Goal: Task Accomplishment & Management: Manage account settings

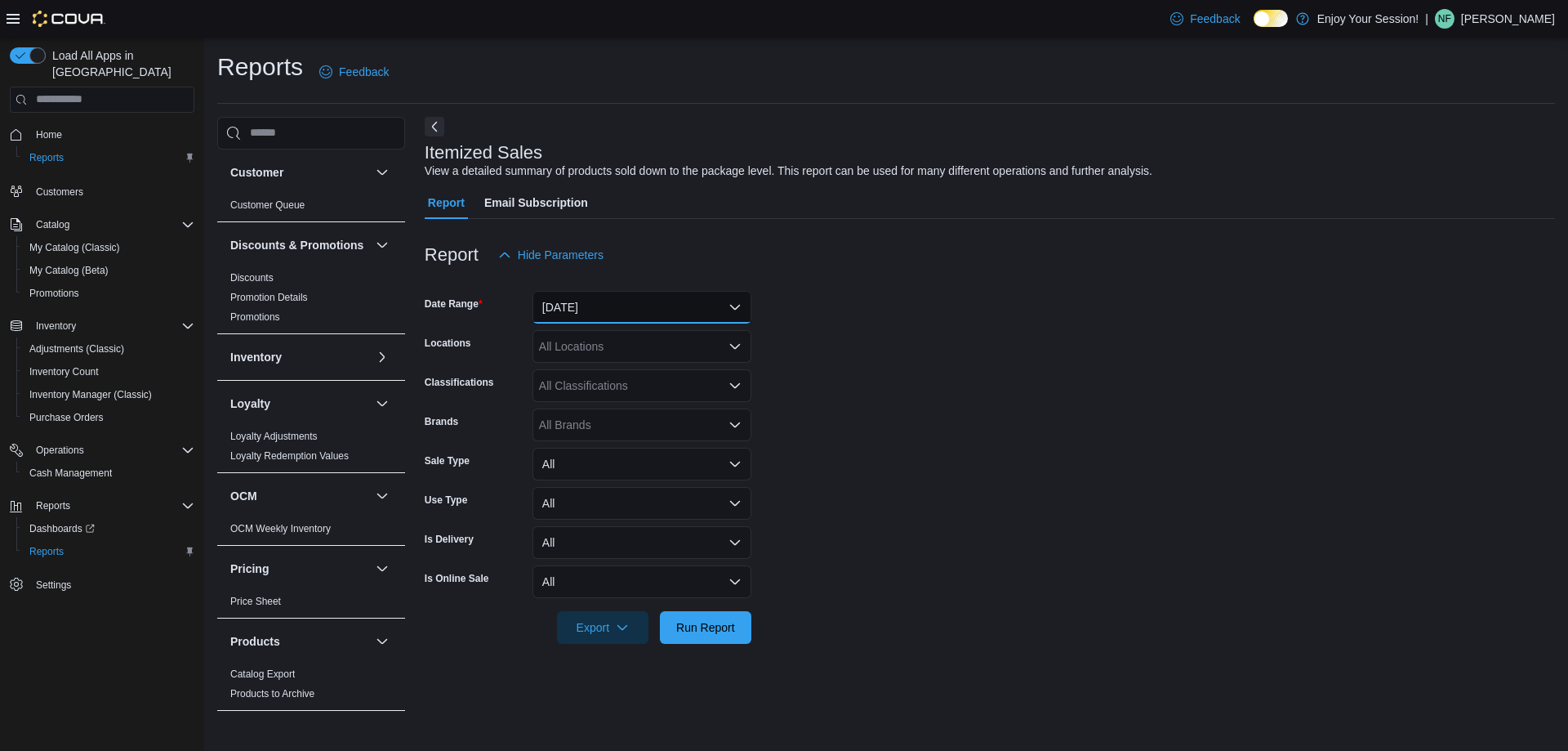
click at [659, 312] on button "Yesterday" at bounding box center [642, 307] width 219 height 33
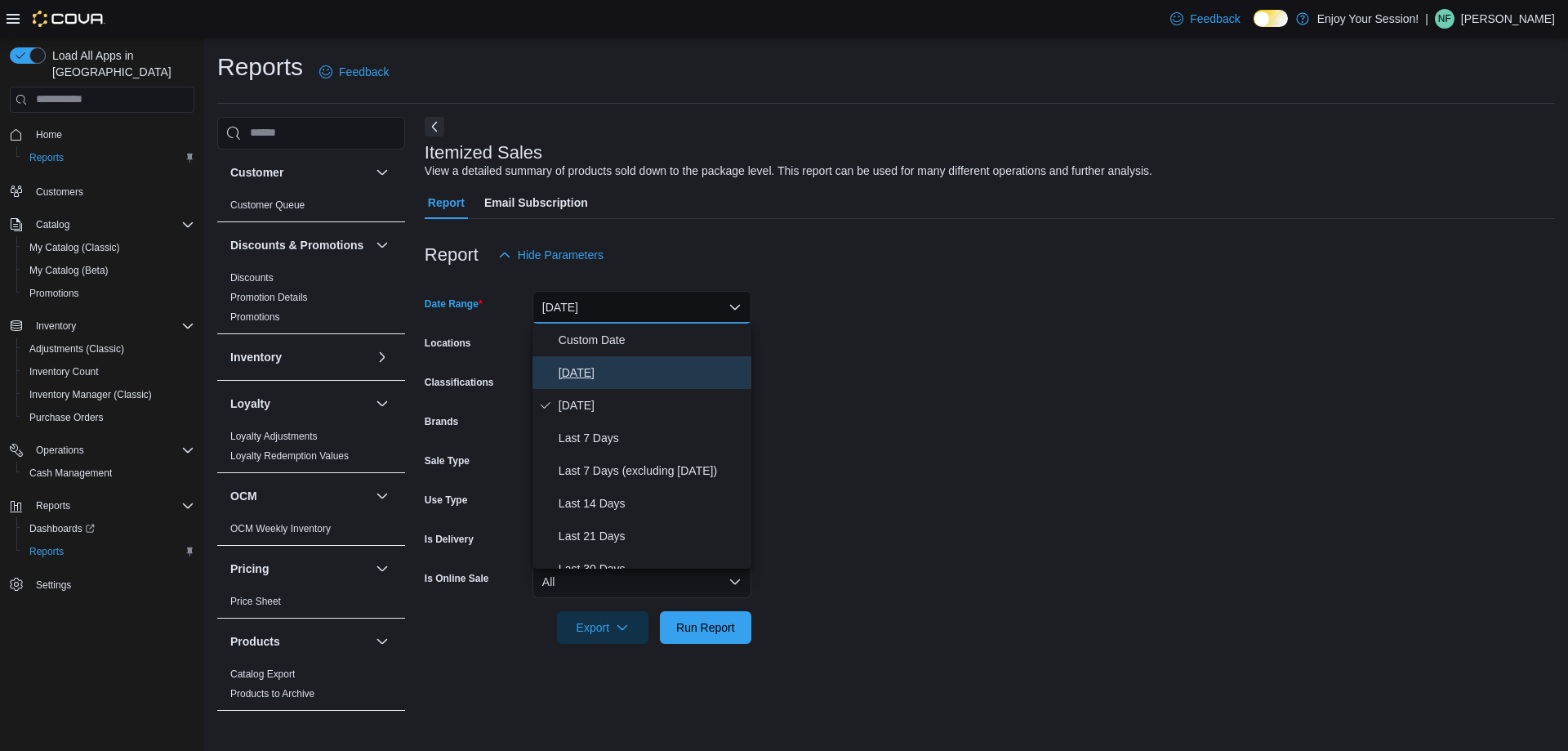
click at [579, 371] on span "Today" at bounding box center [651, 372] width 186 height 19
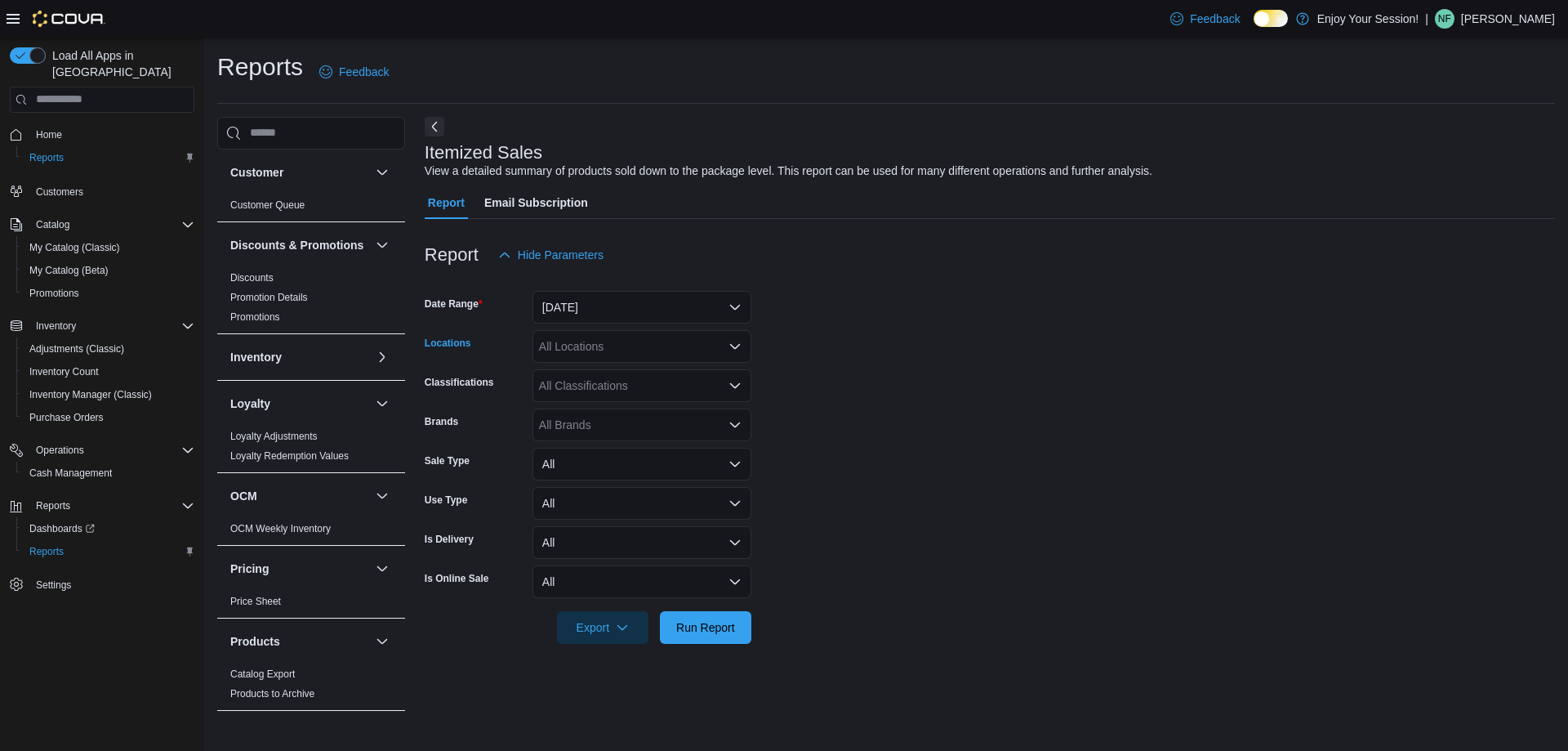
click at [581, 358] on div "All Locations" at bounding box center [642, 346] width 219 height 33
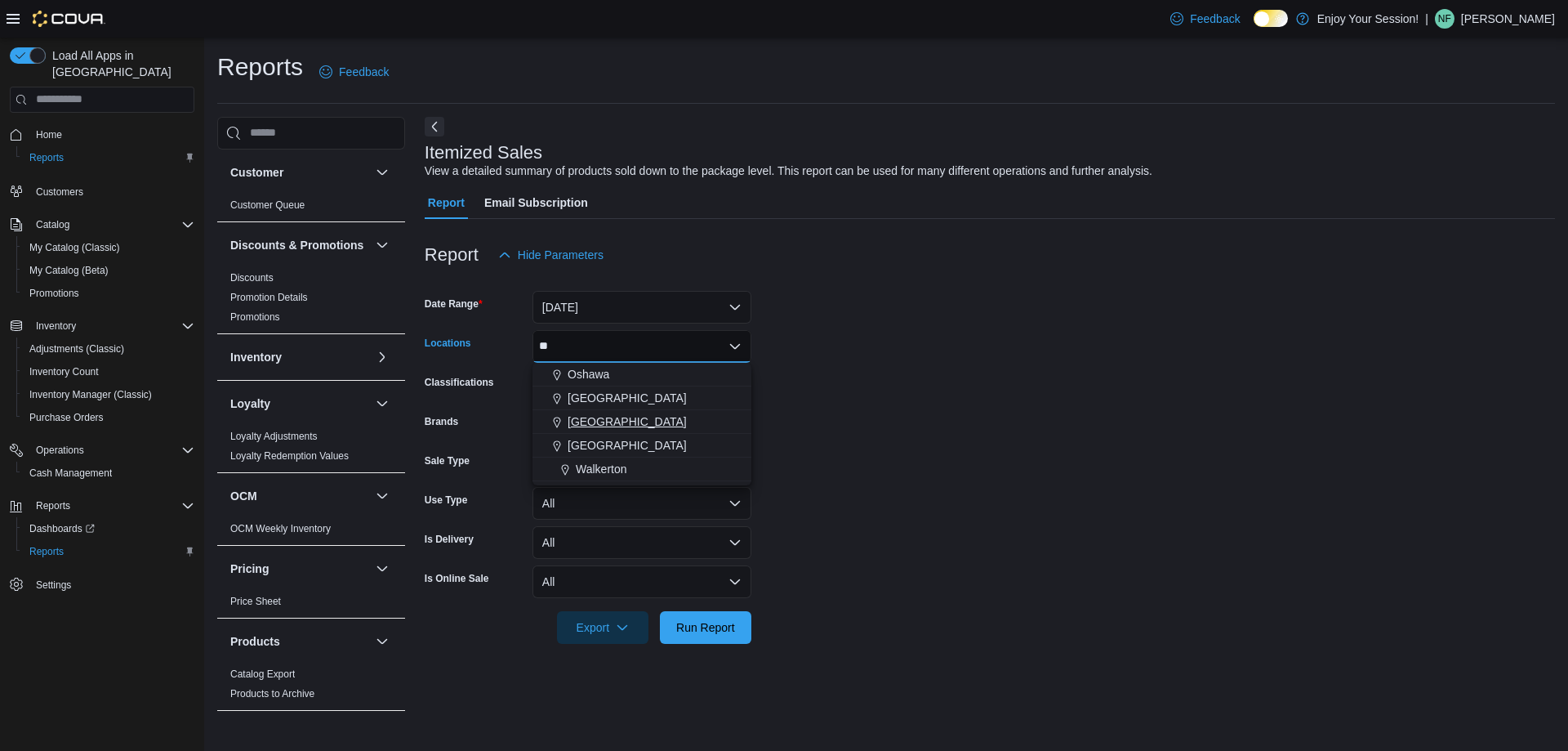
type input "**"
click at [646, 423] on div "Wasaga Beach" at bounding box center [642, 421] width 199 height 16
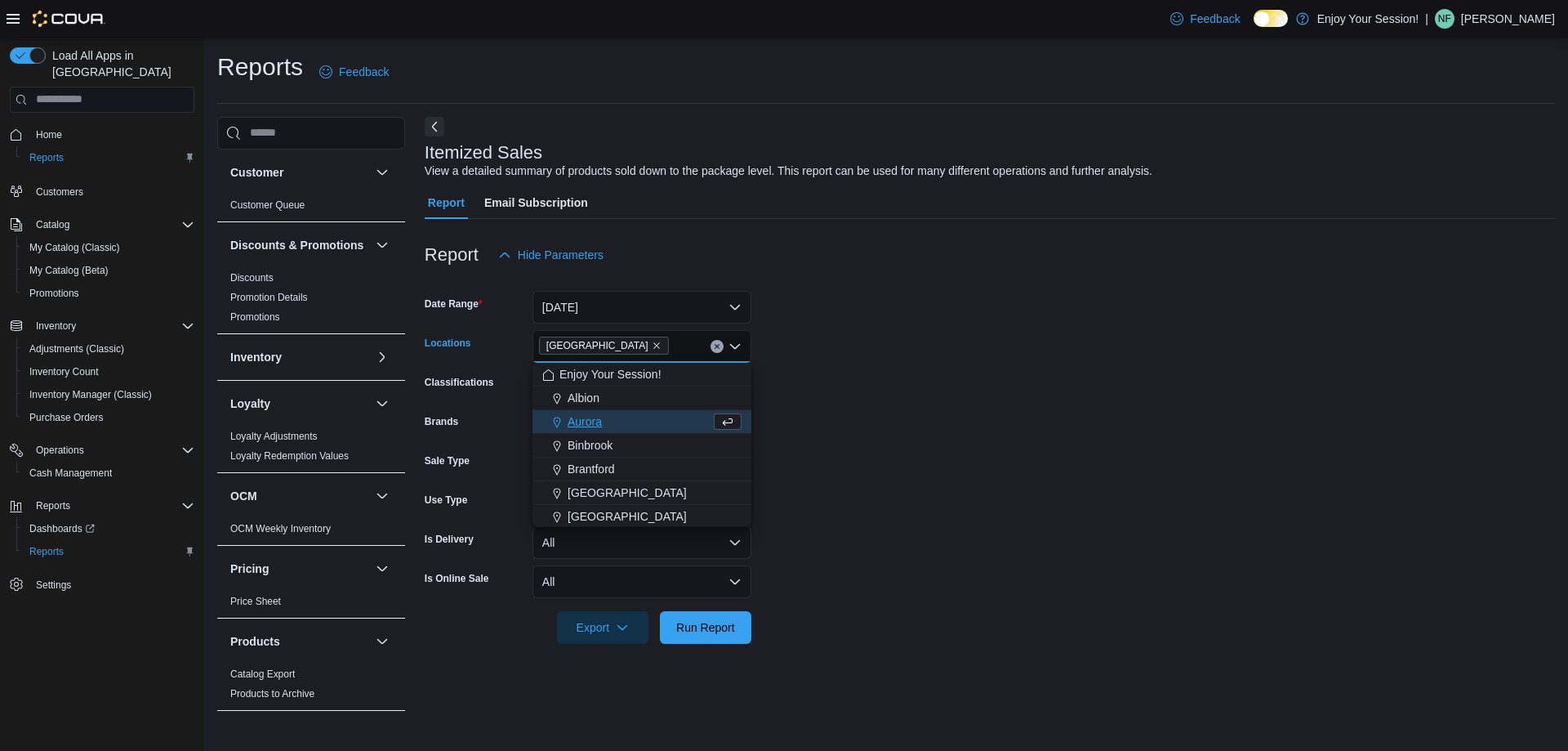
click at [850, 421] on form "Date Range Today Locations Wasaga Beach Combo box. Selected. Wasaga Beach. Pres…" at bounding box center [990, 457] width 1130 height 373
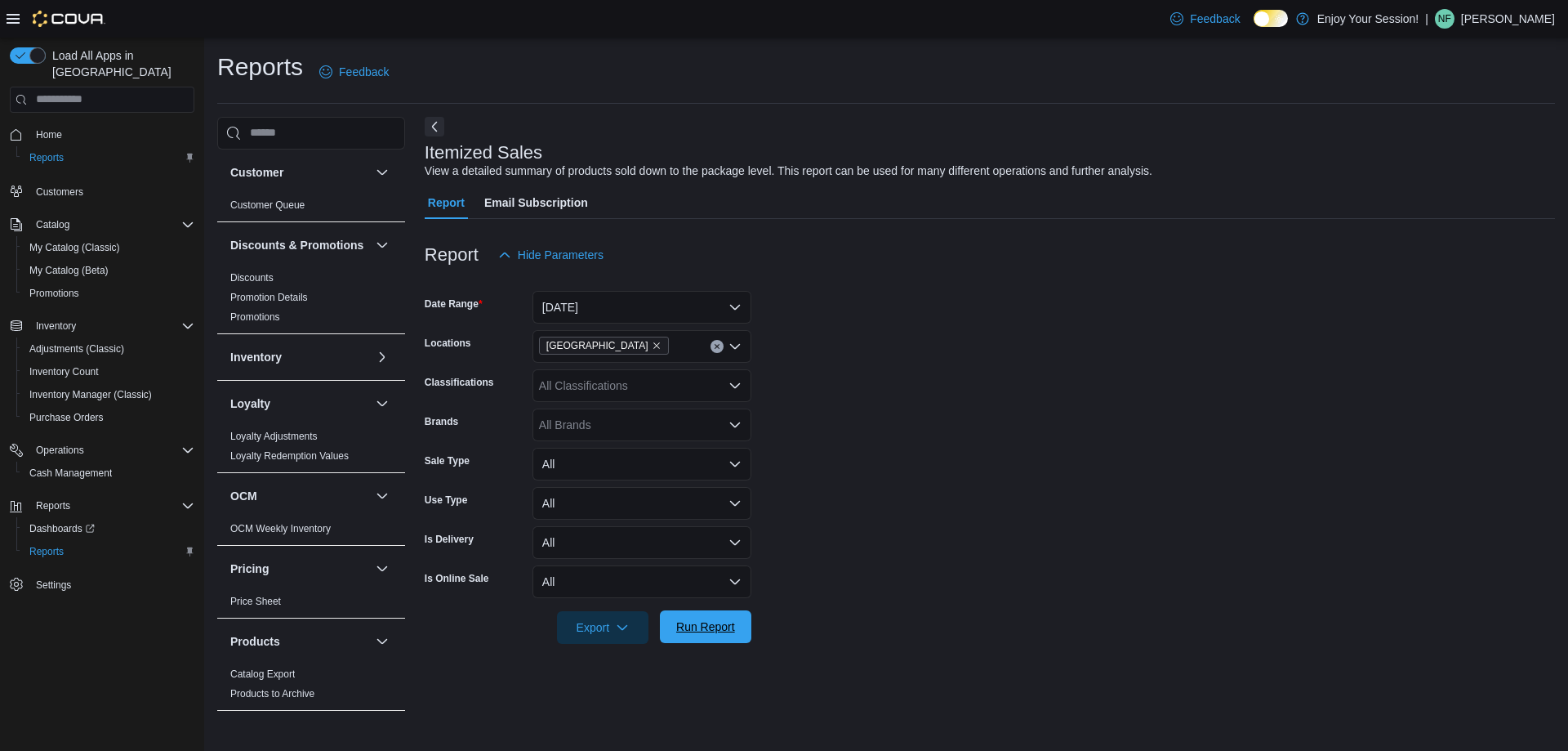
click at [702, 639] on span "Run Report" at bounding box center [705, 626] width 72 height 33
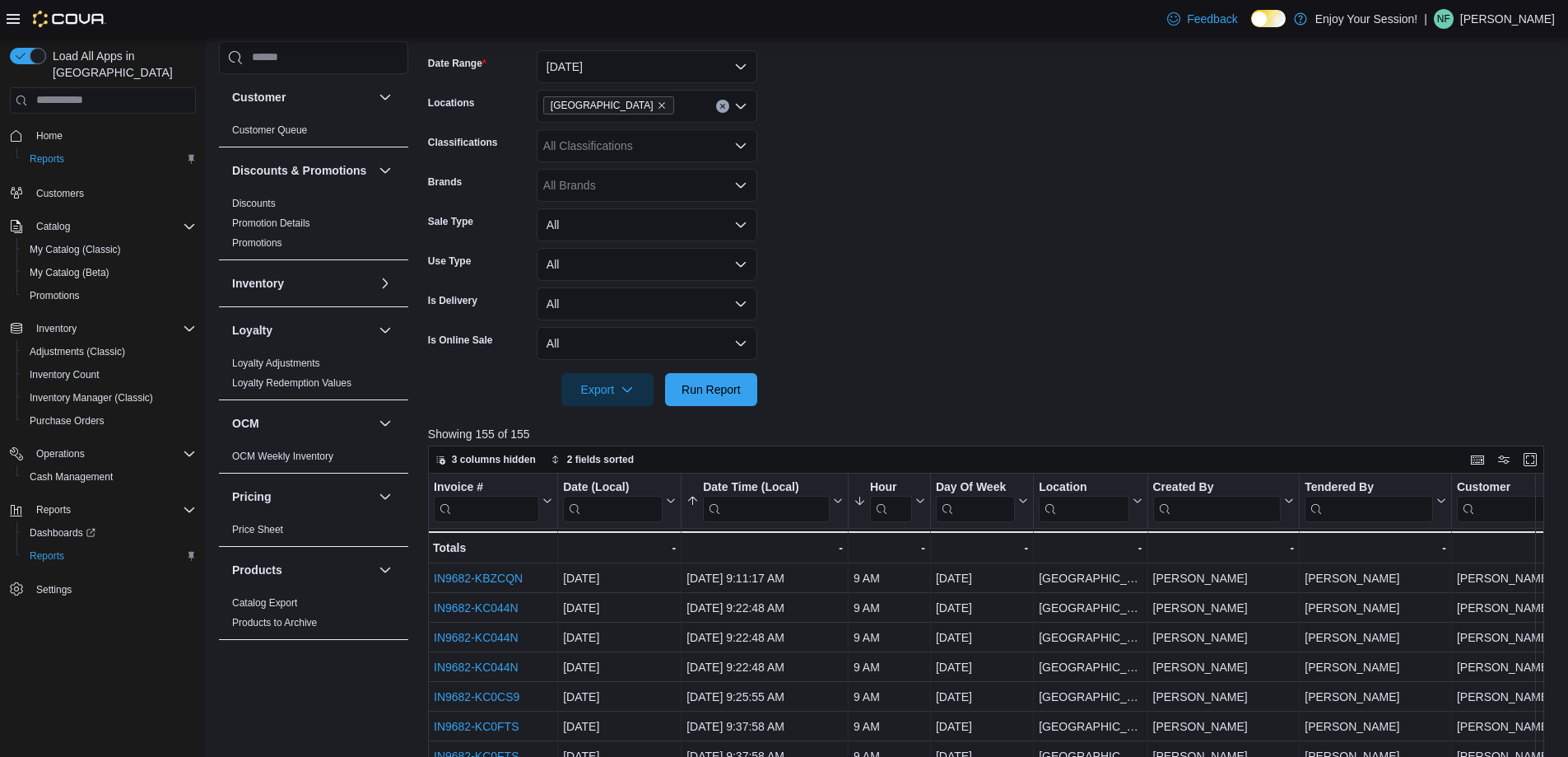
scroll to position [247, 0]
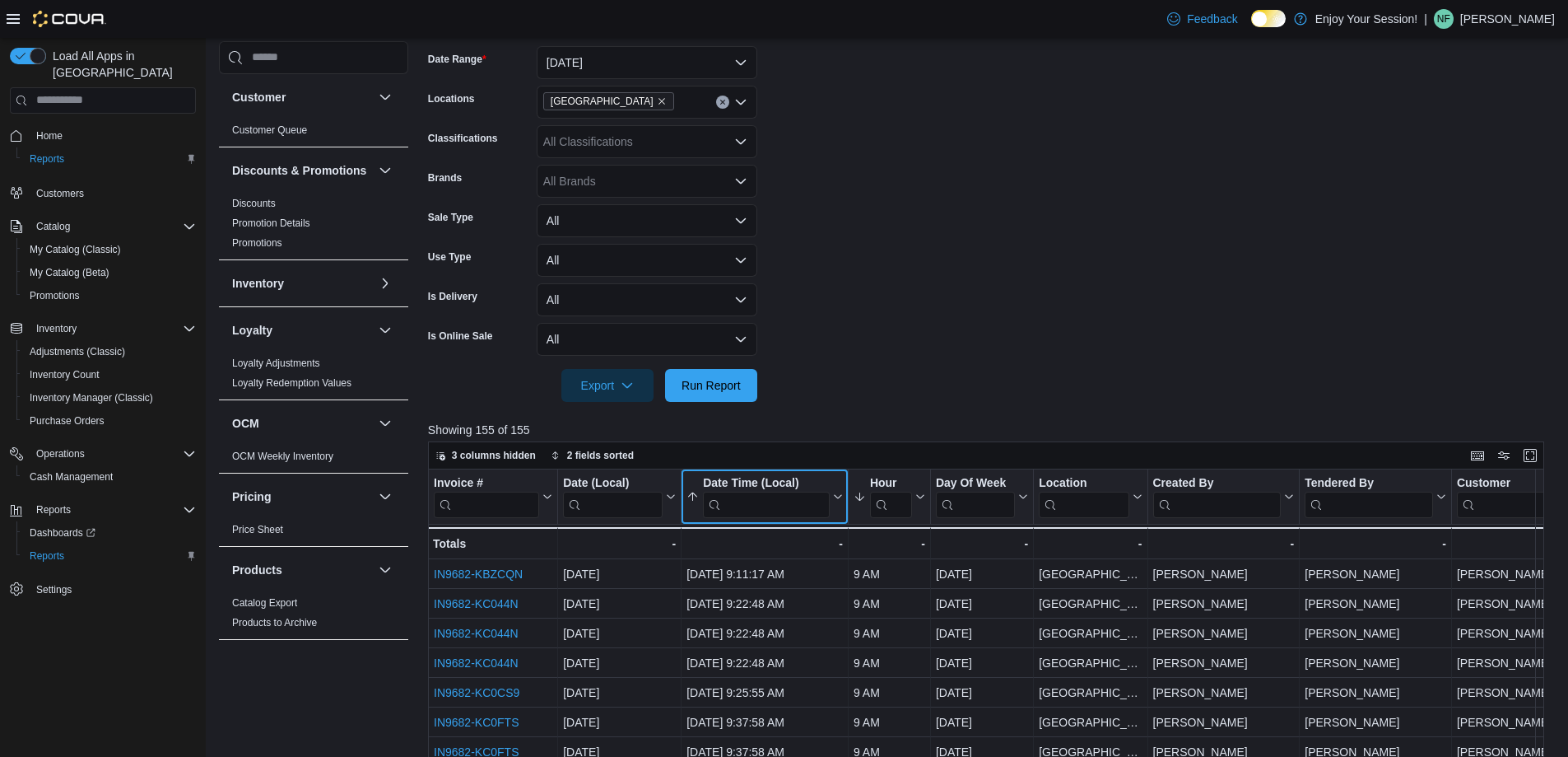
click at [762, 504] on input "search" at bounding box center [766, 504] width 127 height 26
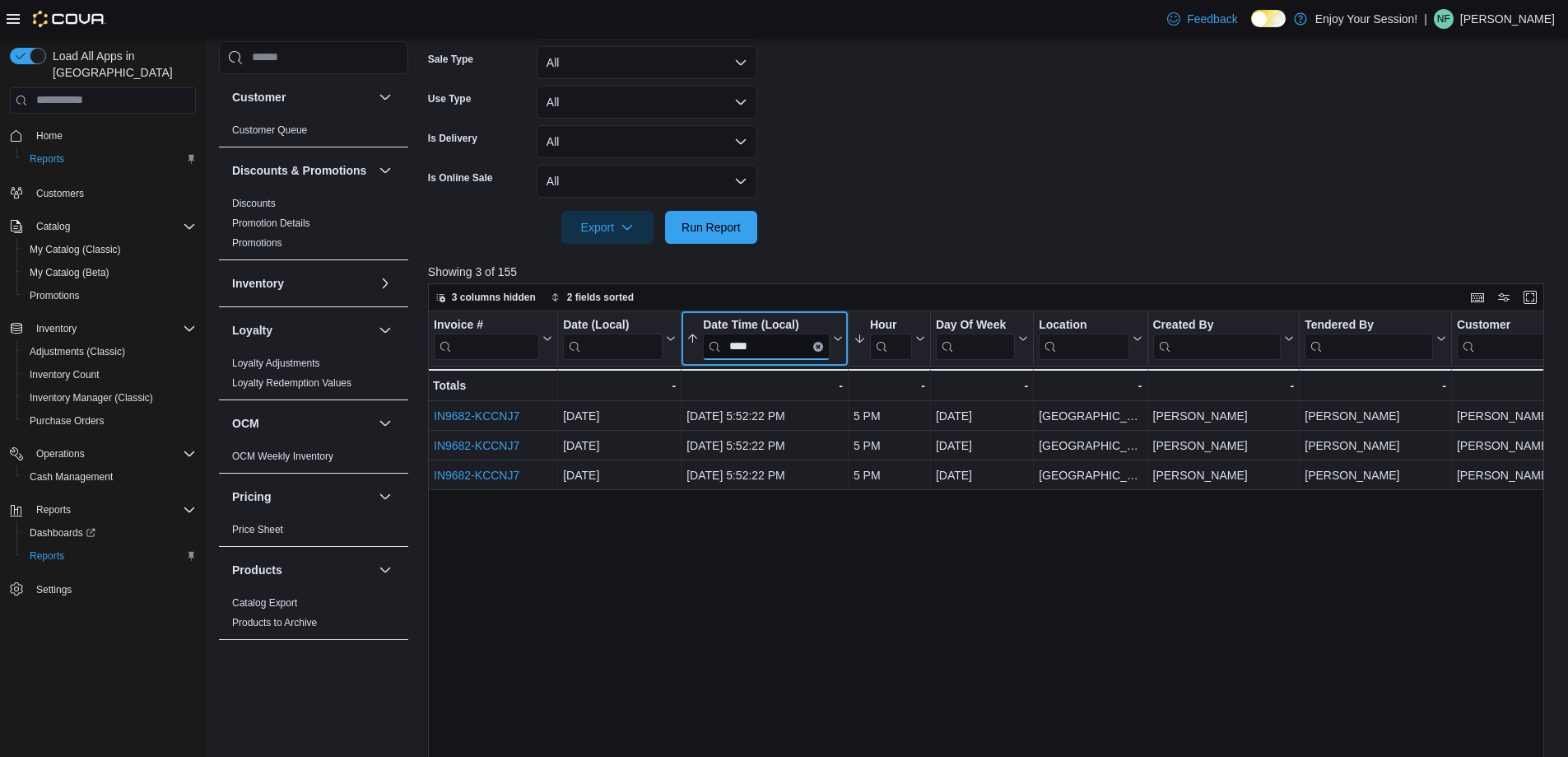
scroll to position [412, 0]
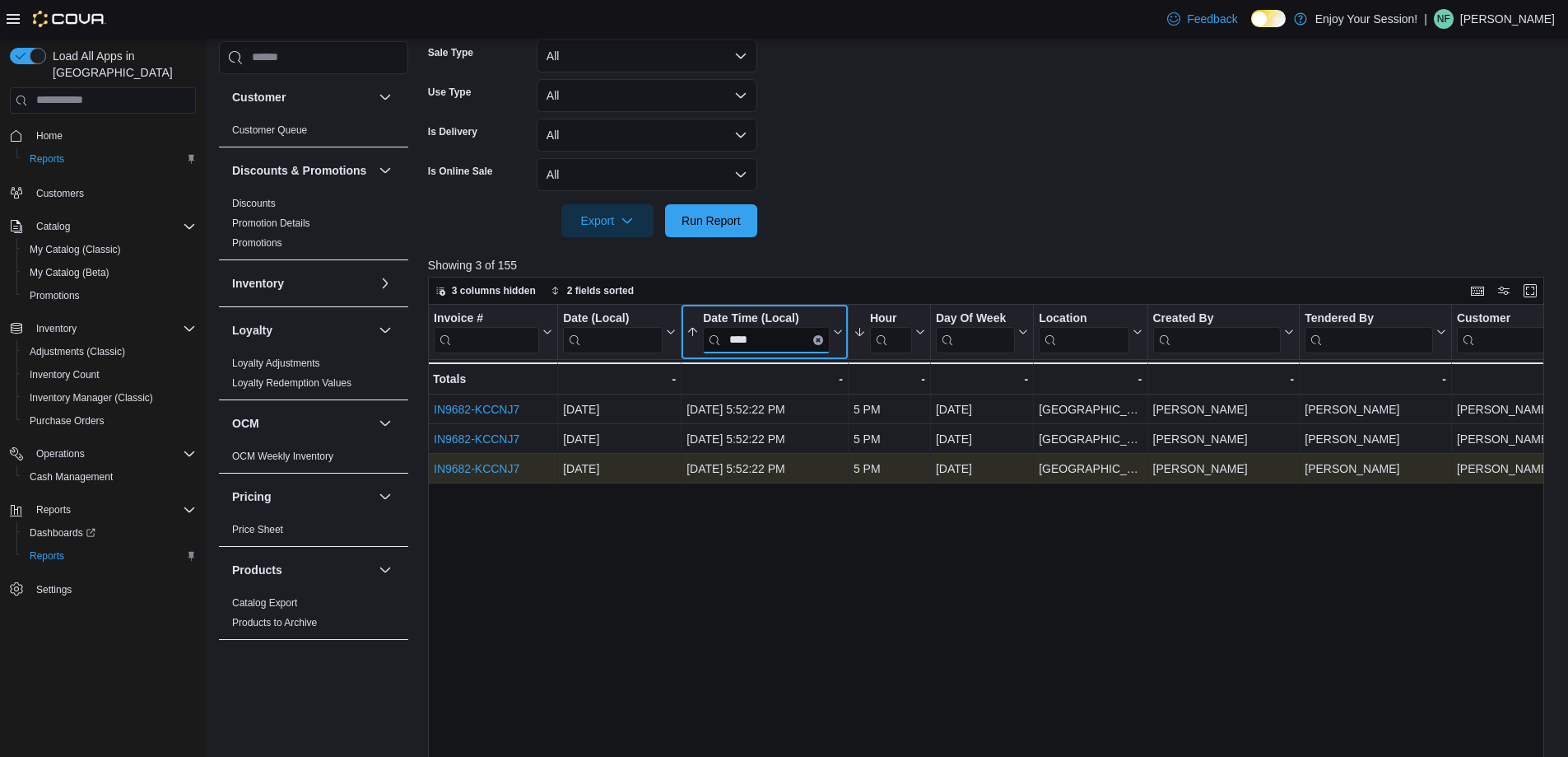
type input "****"
click at [462, 467] on link "IN9682-KCCNJ7" at bounding box center [477, 468] width 86 height 13
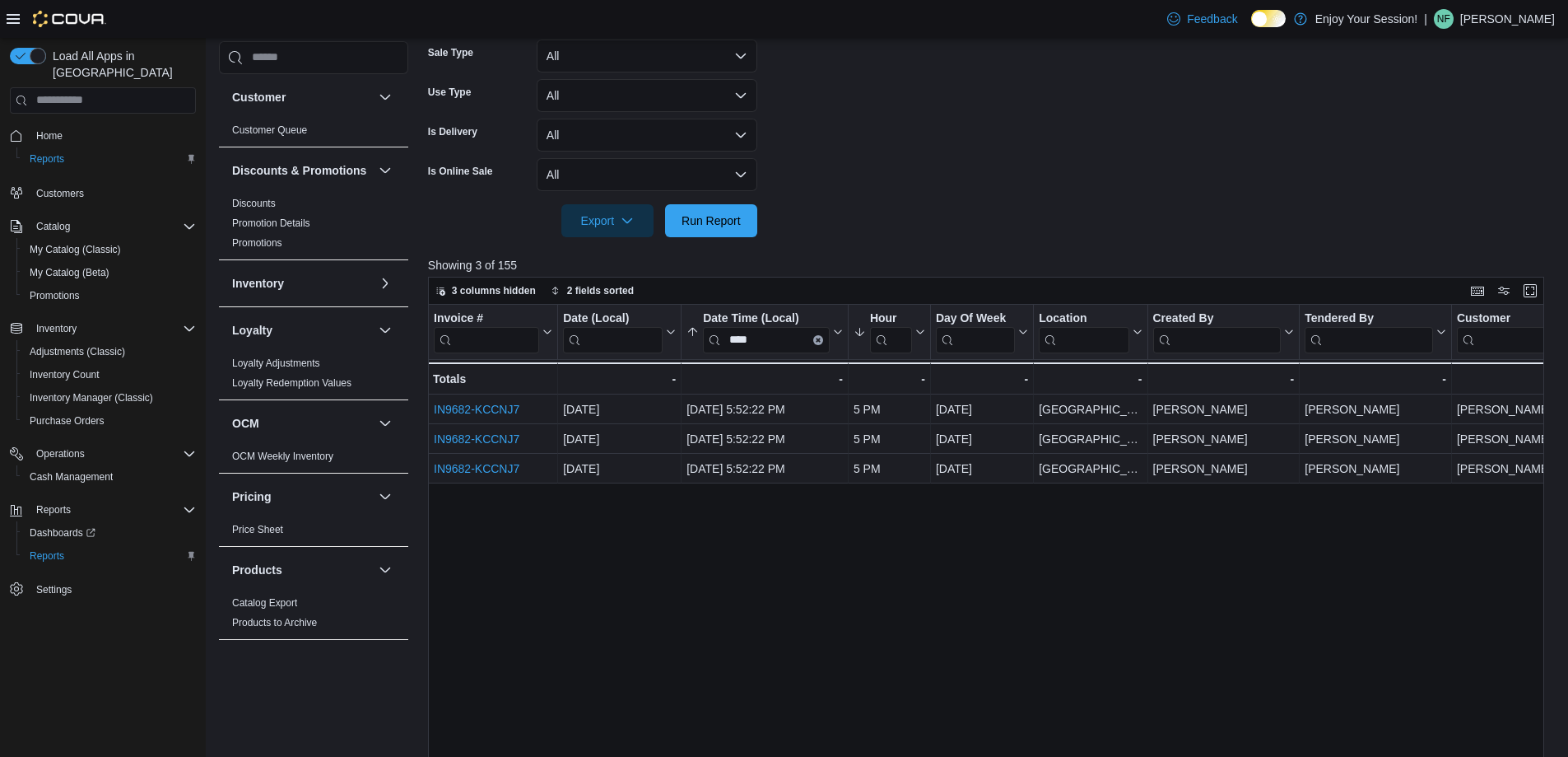
click at [1463, 26] on p "Natasha Franceschini" at bounding box center [1508, 19] width 94 height 20
click at [1432, 163] on span "Sign Out" at bounding box center [1449, 161] width 44 height 16
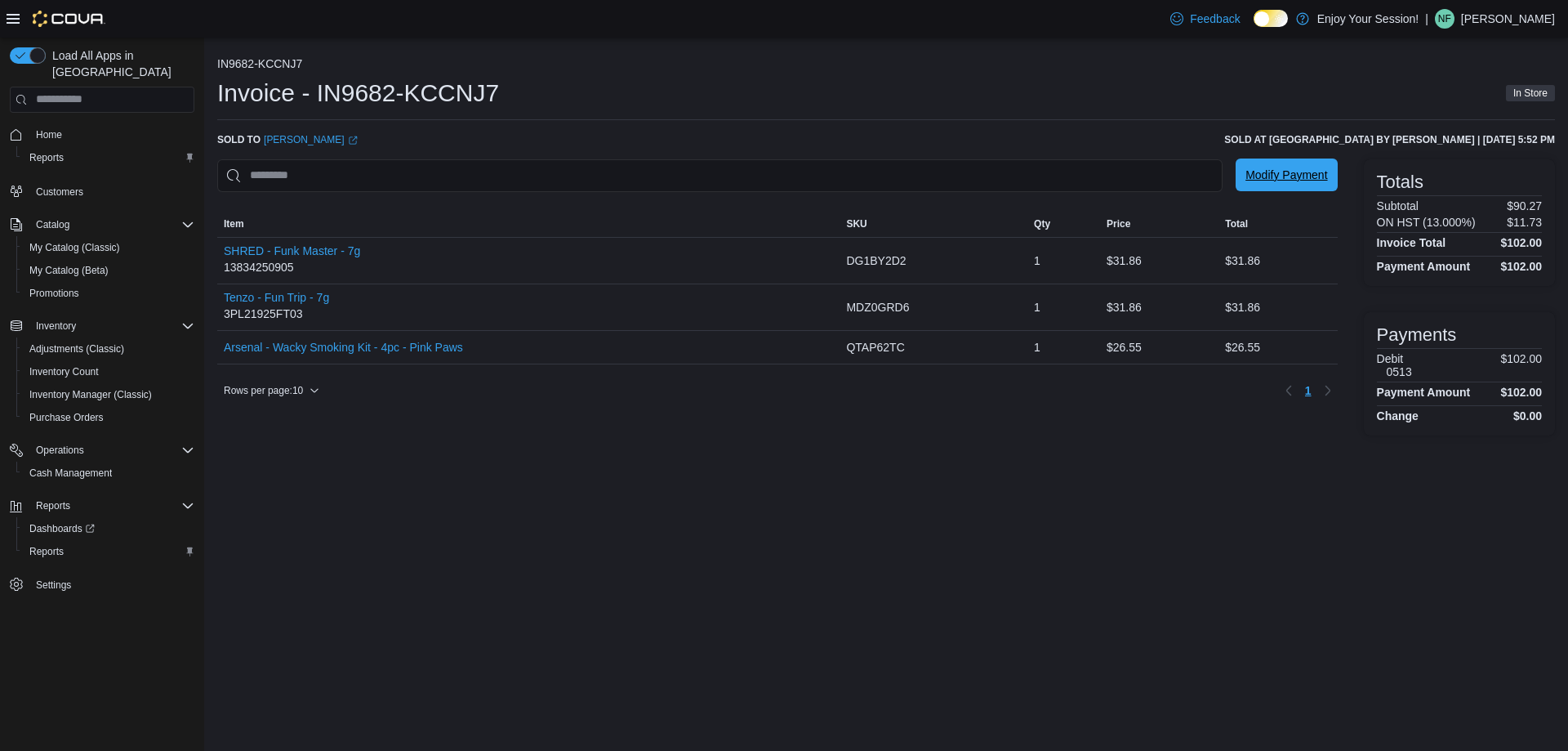
click at [1272, 177] on span "Modify Payment" at bounding box center [1286, 174] width 82 height 16
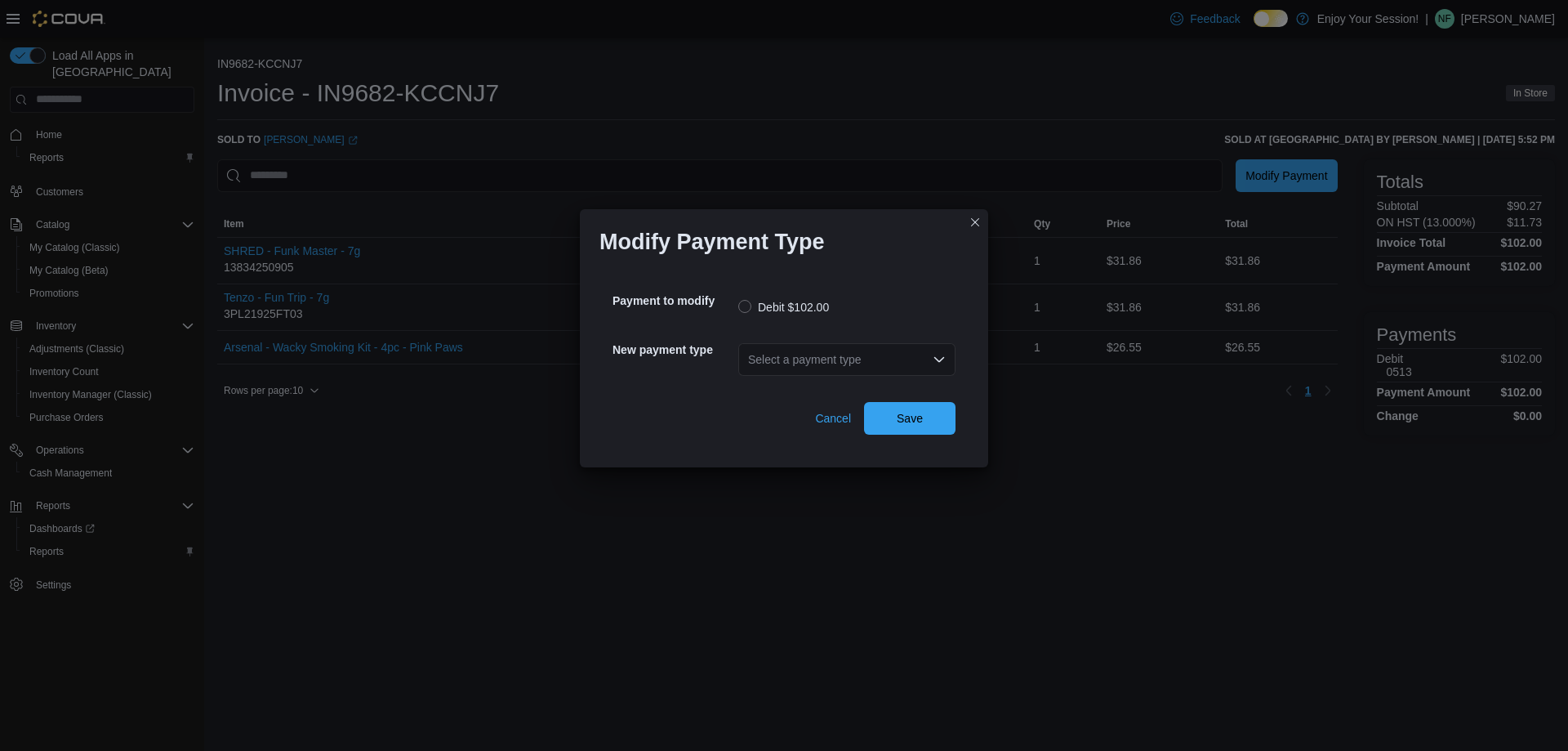
click at [870, 373] on div "Select a payment type" at bounding box center [846, 359] width 217 height 33
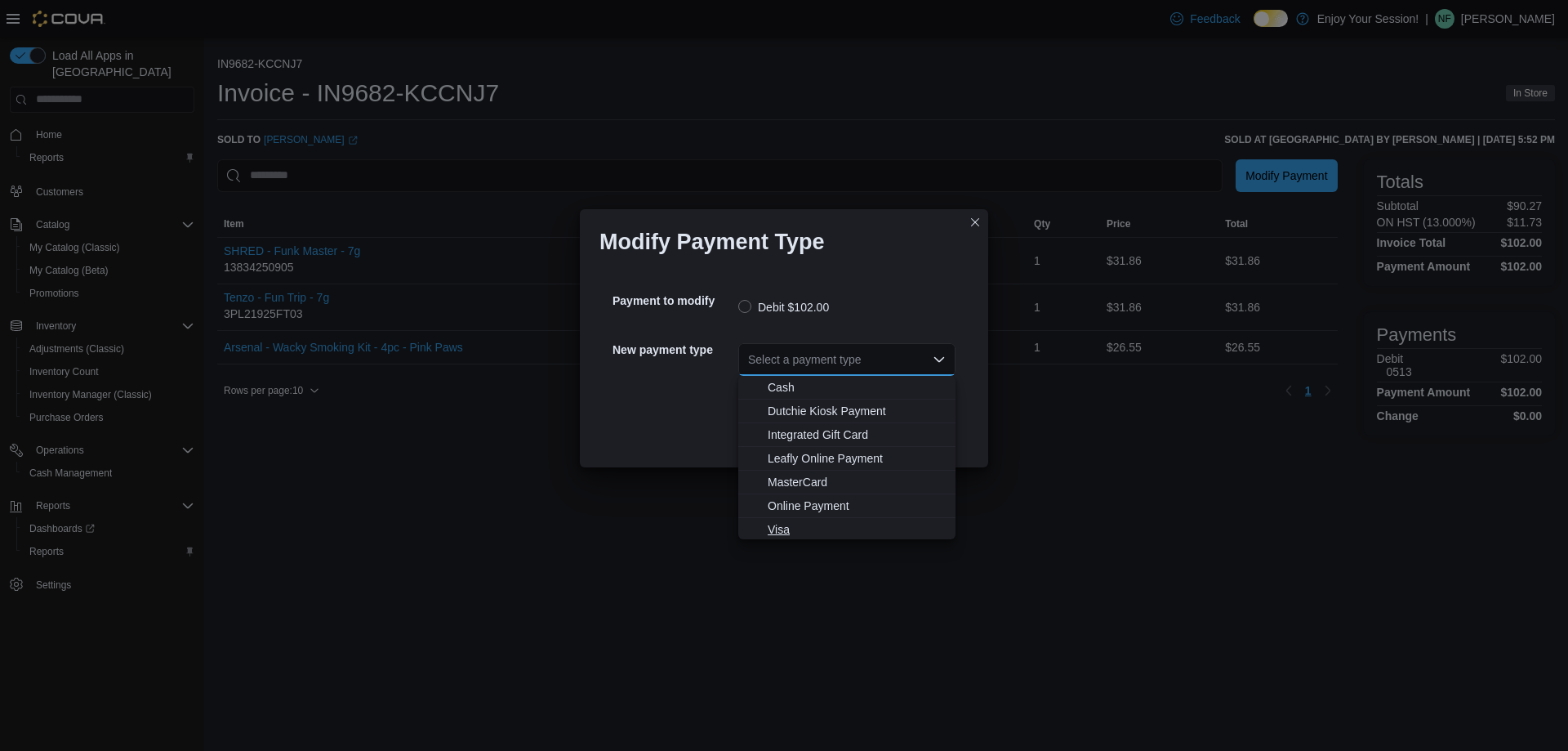
click at [803, 521] on button "Visa" at bounding box center [846, 530] width 217 height 24
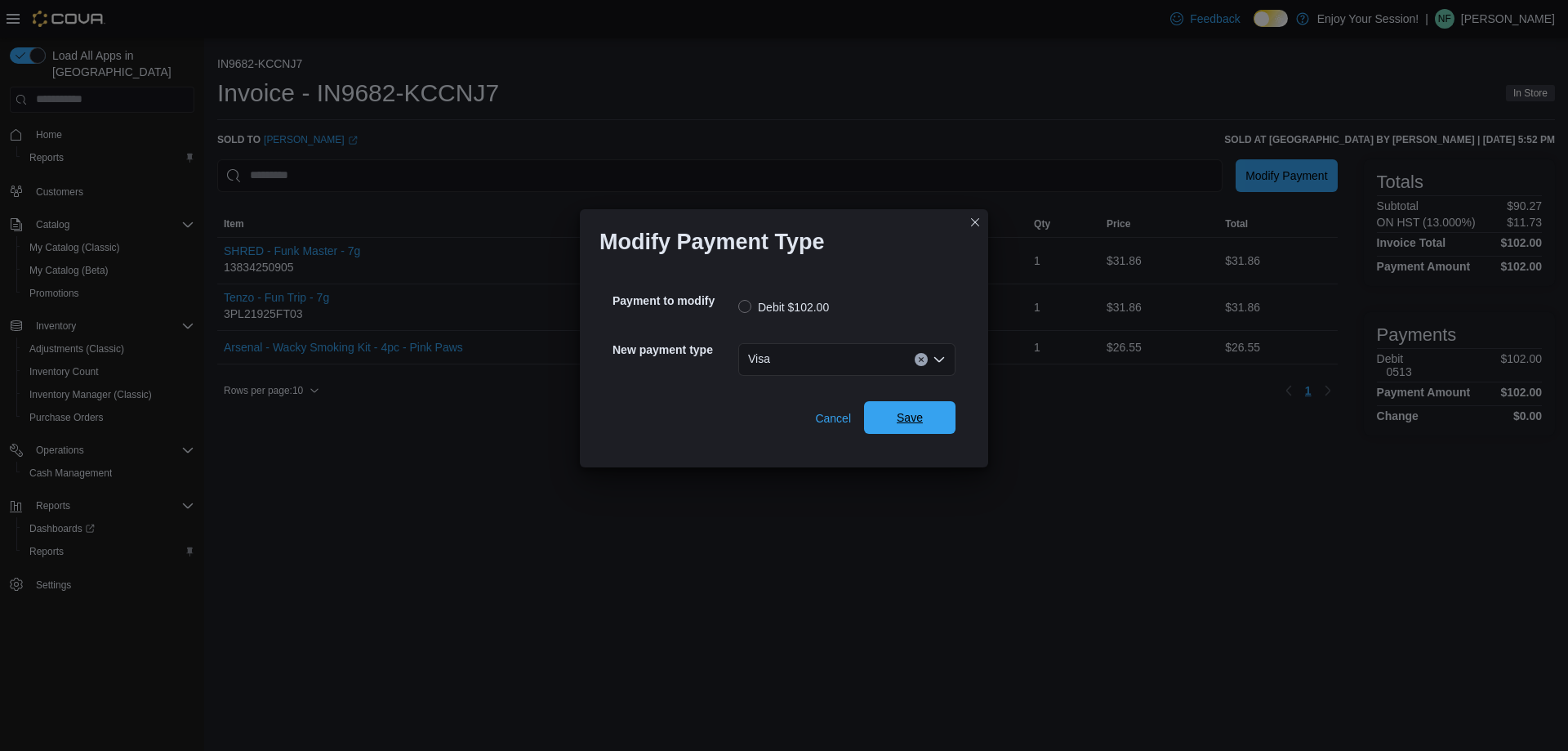
click at [920, 408] on span "Save" at bounding box center [909, 417] width 72 height 33
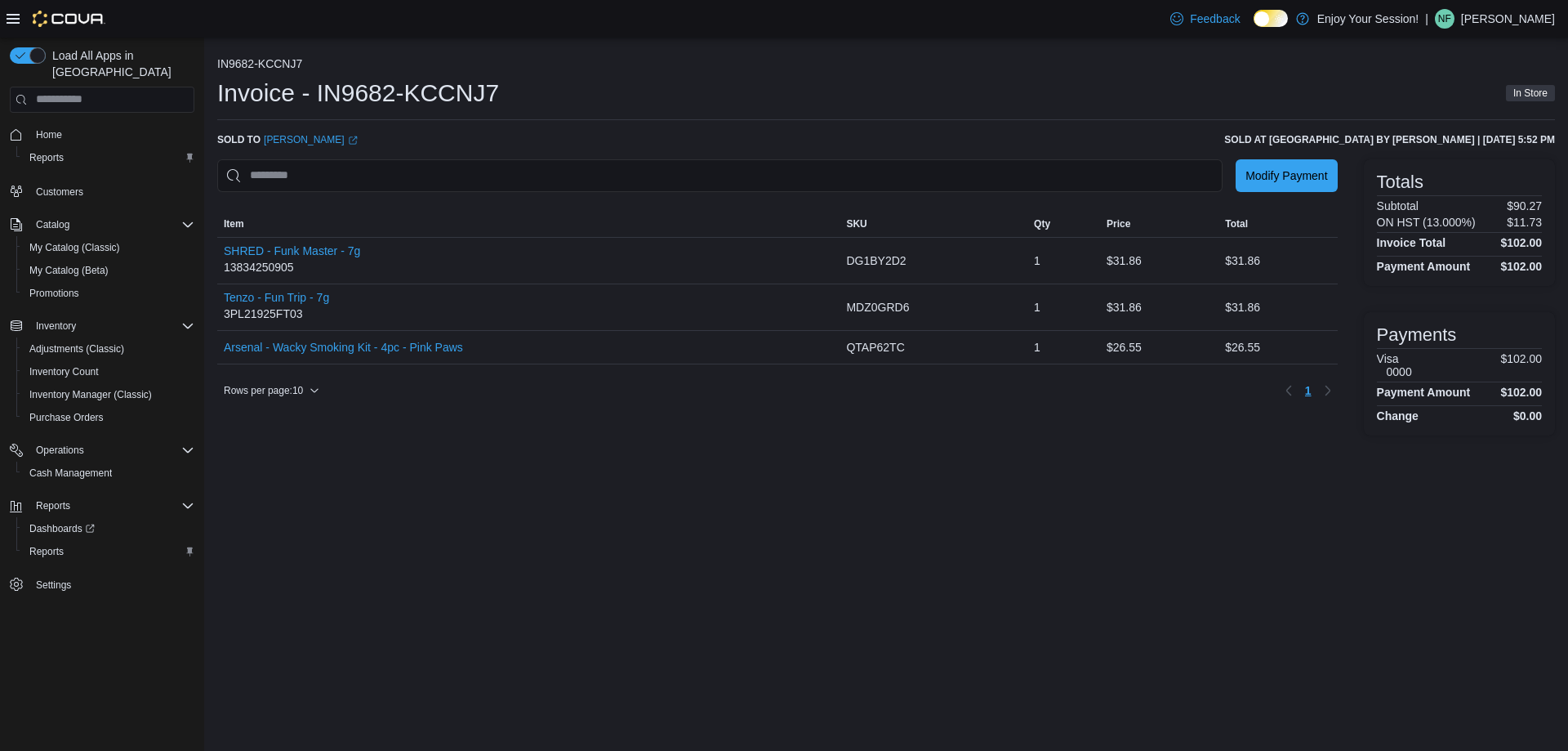
click at [1490, 11] on p "Natasha Franceschini" at bounding box center [1507, 19] width 94 height 19
click at [1468, 161] on span "Sign Out" at bounding box center [1449, 160] width 44 height 16
